Goal: Information Seeking & Learning: Learn about a topic

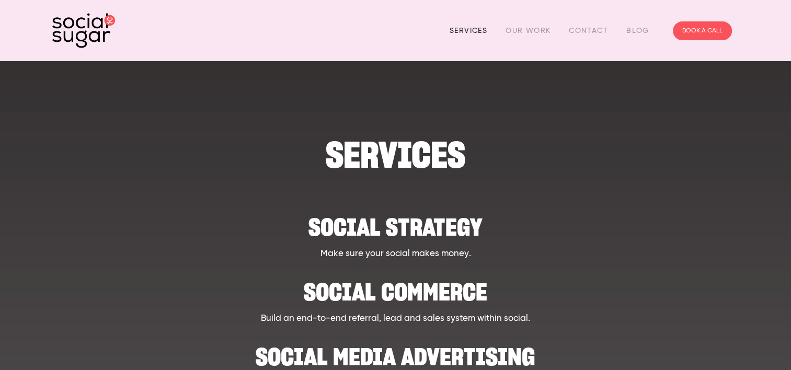
click at [469, 29] on link "Services" at bounding box center [469, 30] width 38 height 16
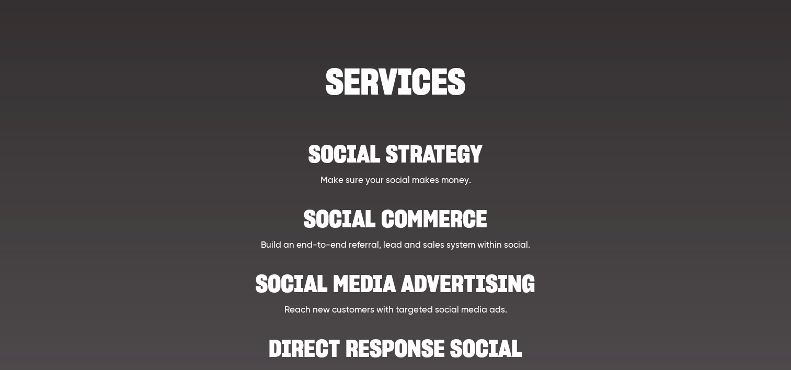
scroll to position [105, 0]
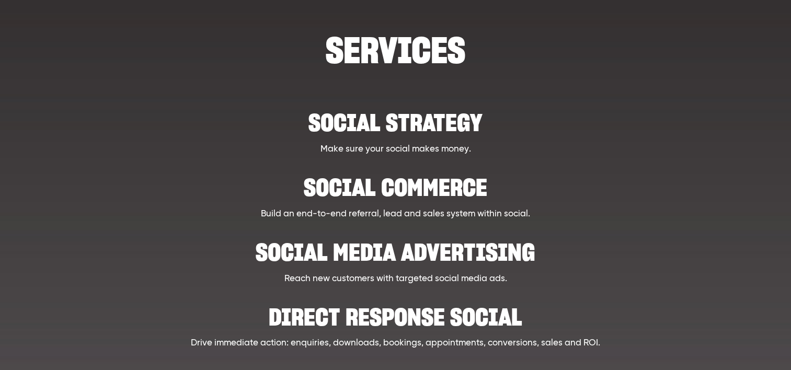
click at [372, 126] on h2 "Social strategy" at bounding box center [395, 117] width 593 height 32
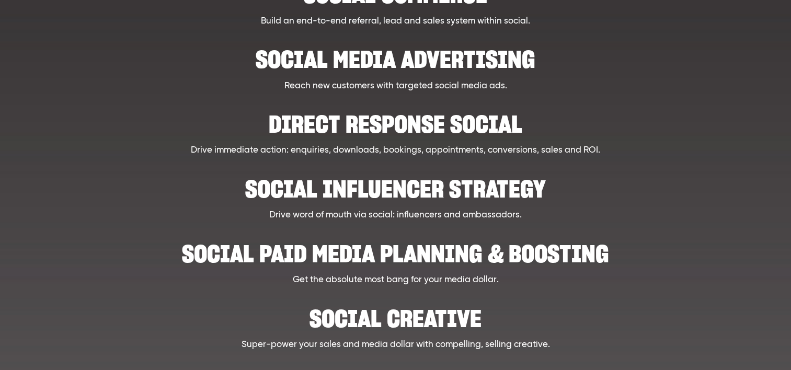
scroll to position [471, 0]
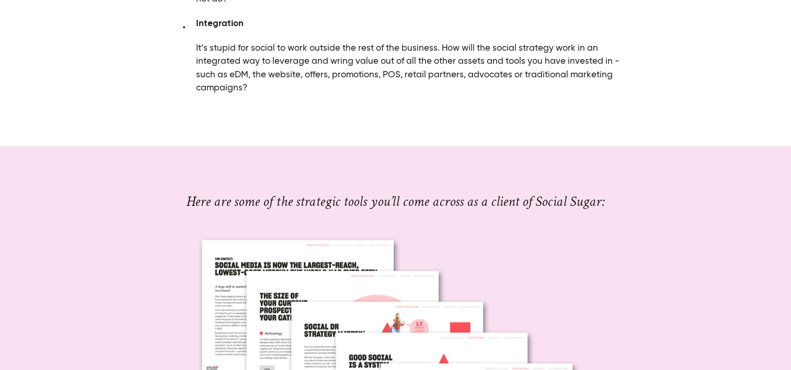
scroll to position [1151, 0]
